Goal: Check status

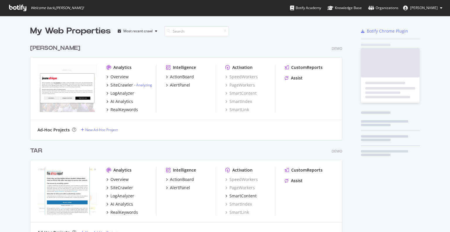
scroll to position [228, 441]
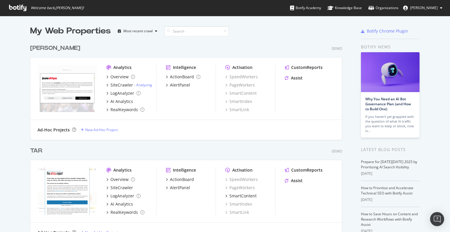
click at [34, 50] on div "[PERSON_NAME]" at bounding box center [55, 48] width 50 height 9
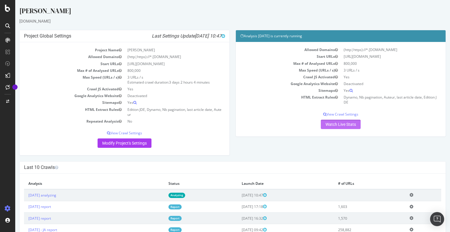
click at [345, 126] on link "Watch Live Stats" at bounding box center [341, 124] width 40 height 9
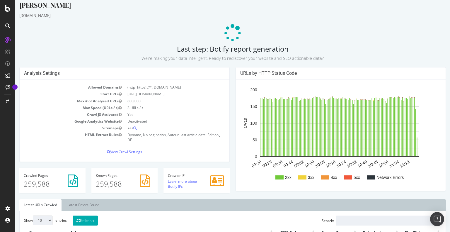
scroll to position [5, 0]
